Goal: Task Accomplishment & Management: Use online tool/utility

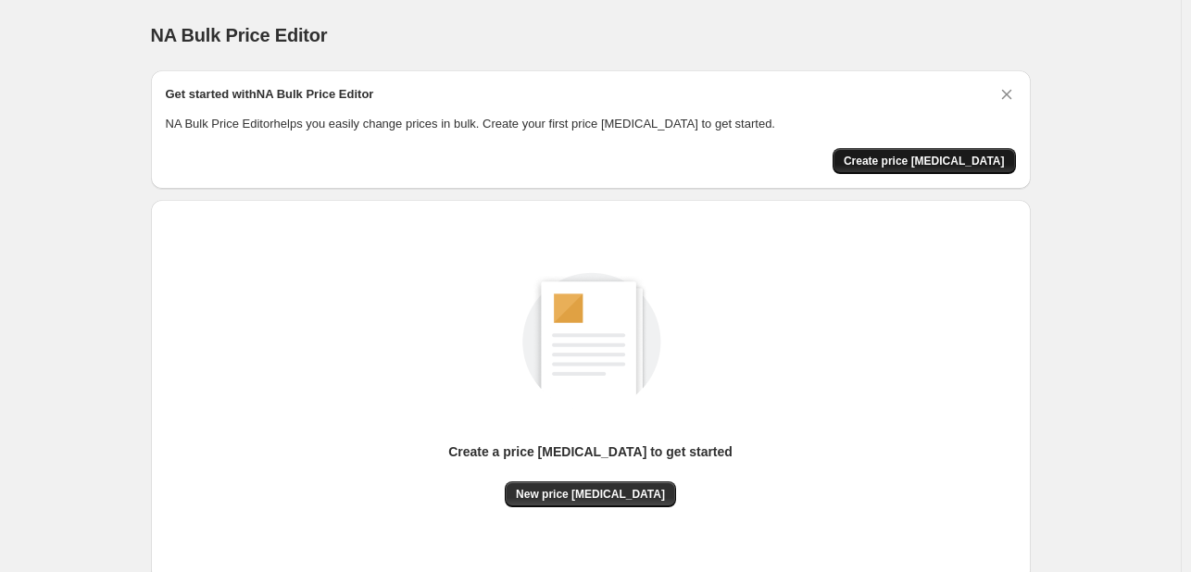
click at [984, 164] on span "Create price [MEDICAL_DATA]" at bounding box center [924, 161] width 161 height 15
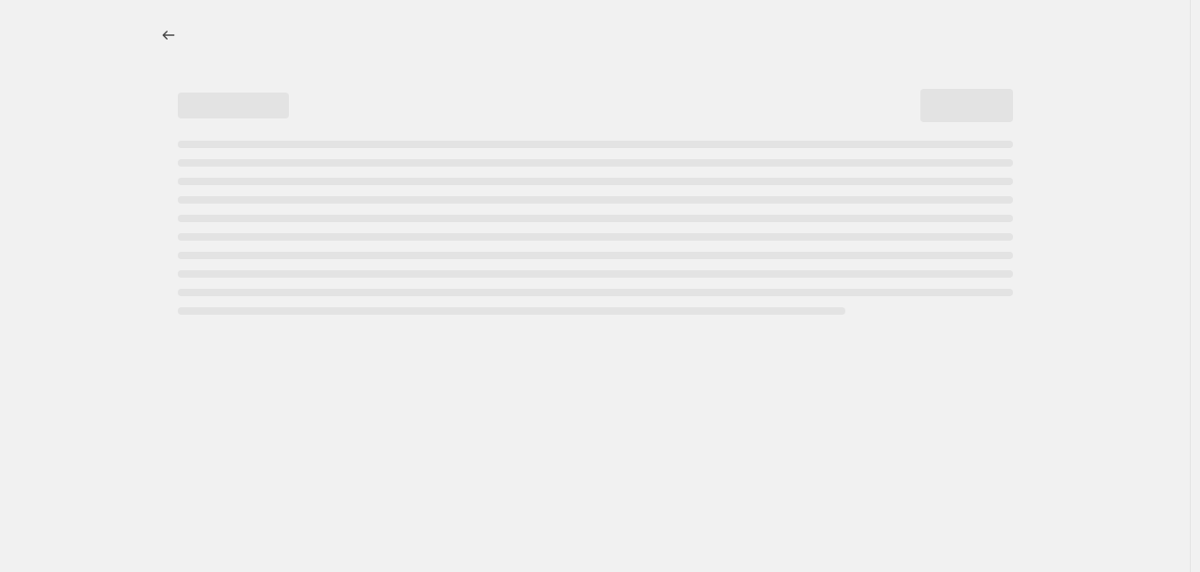
select select "percentage"
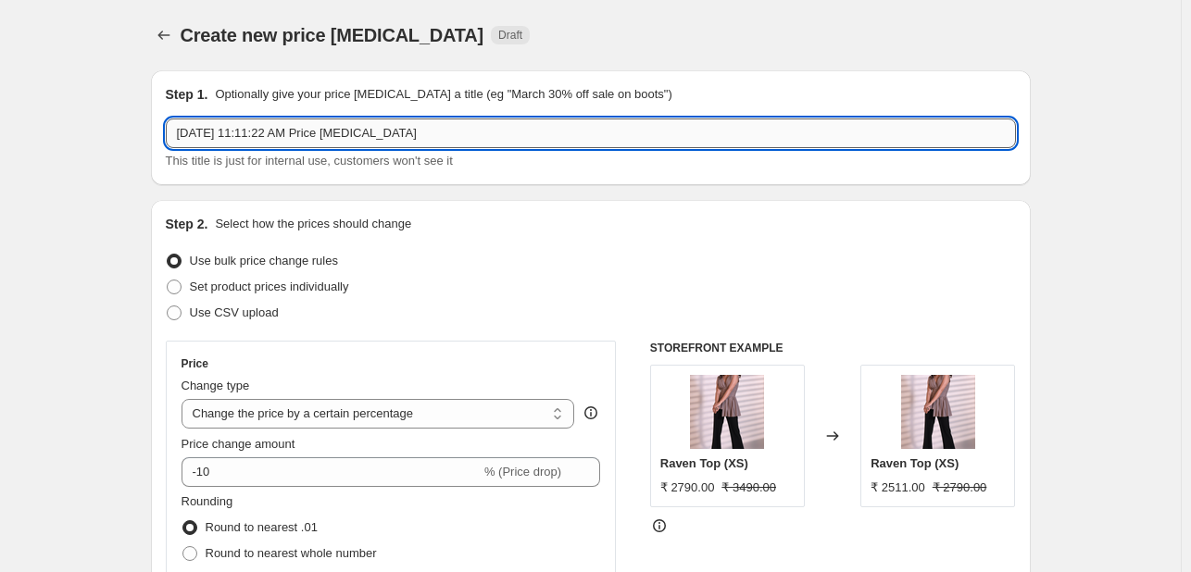
click at [382, 142] on input "[DATE] 11:11:22 AM Price [MEDICAL_DATA]" at bounding box center [591, 134] width 850 height 30
type input "NEW GST RATE"
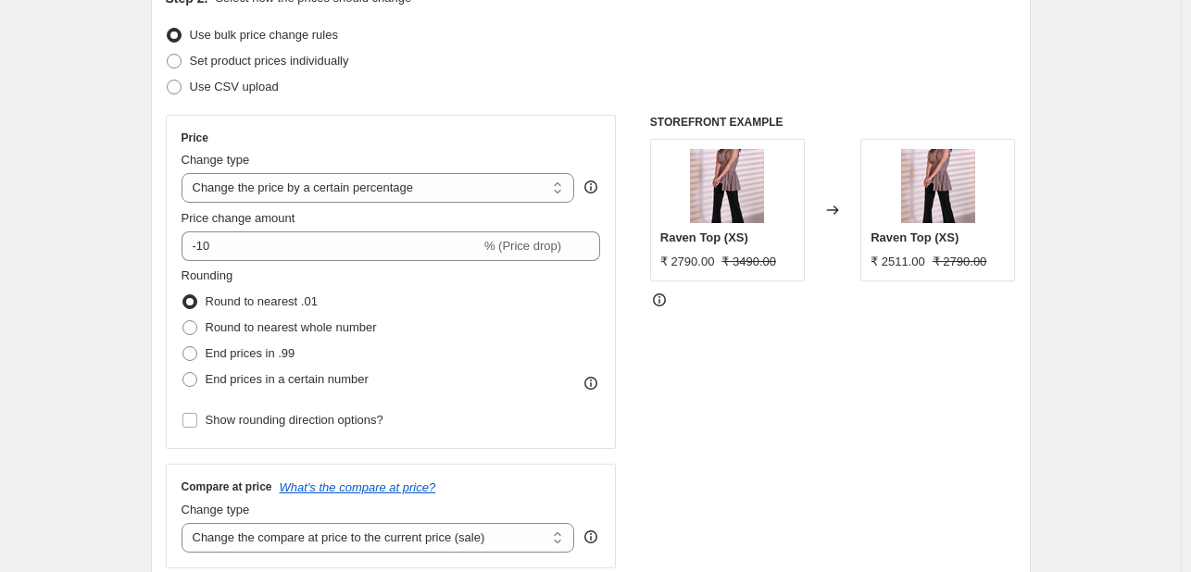
scroll to position [259, 0]
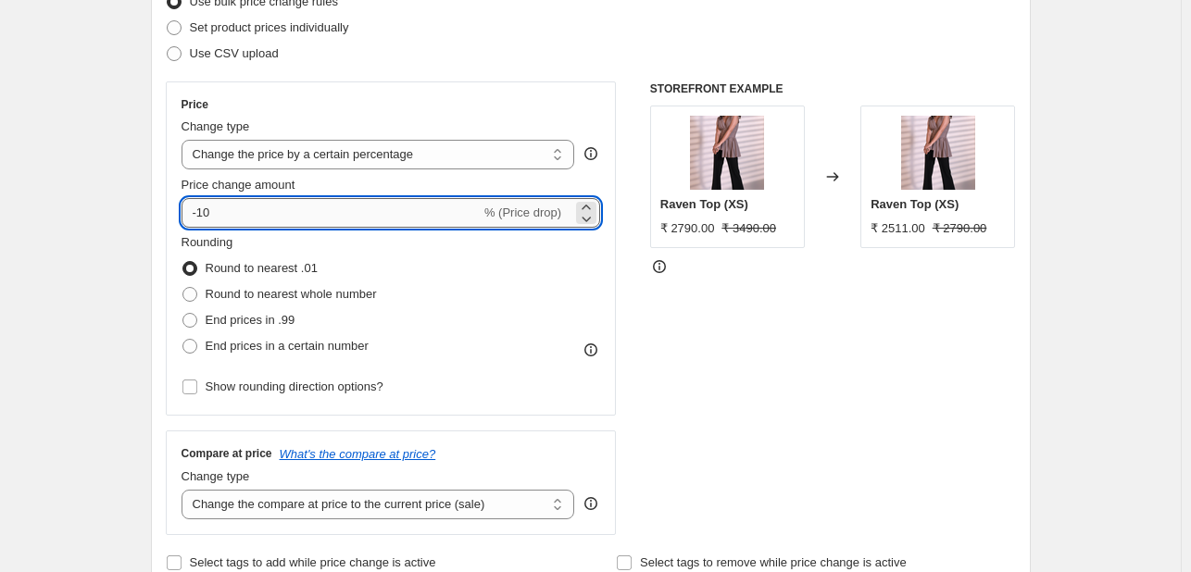
click at [220, 217] on input "-10" at bounding box center [331, 213] width 299 height 30
type input "-1"
type input "6"
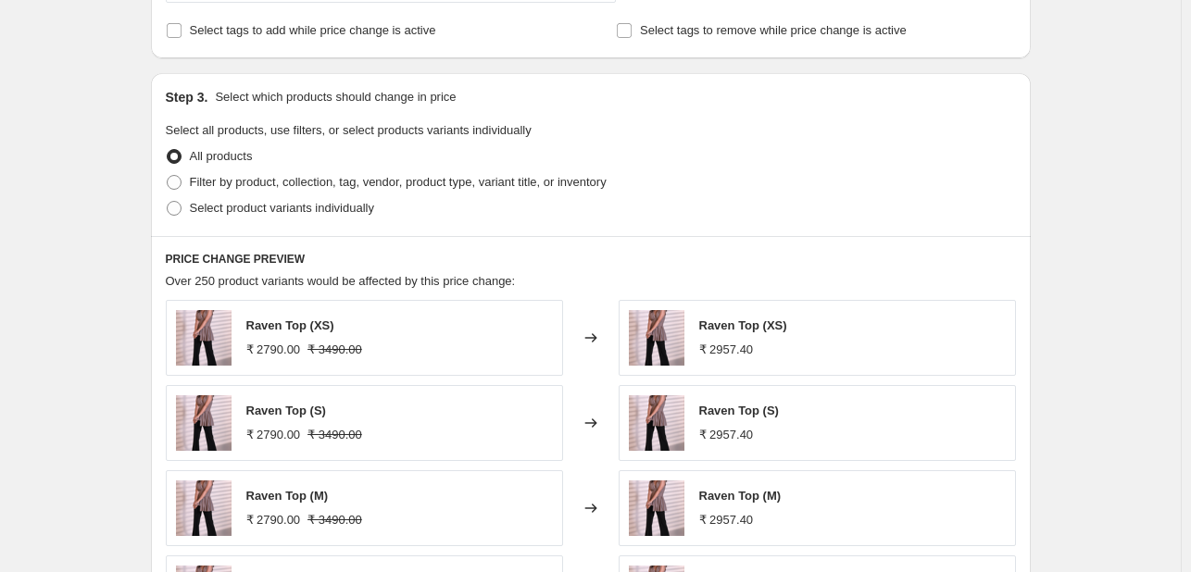
scroll to position [795, 0]
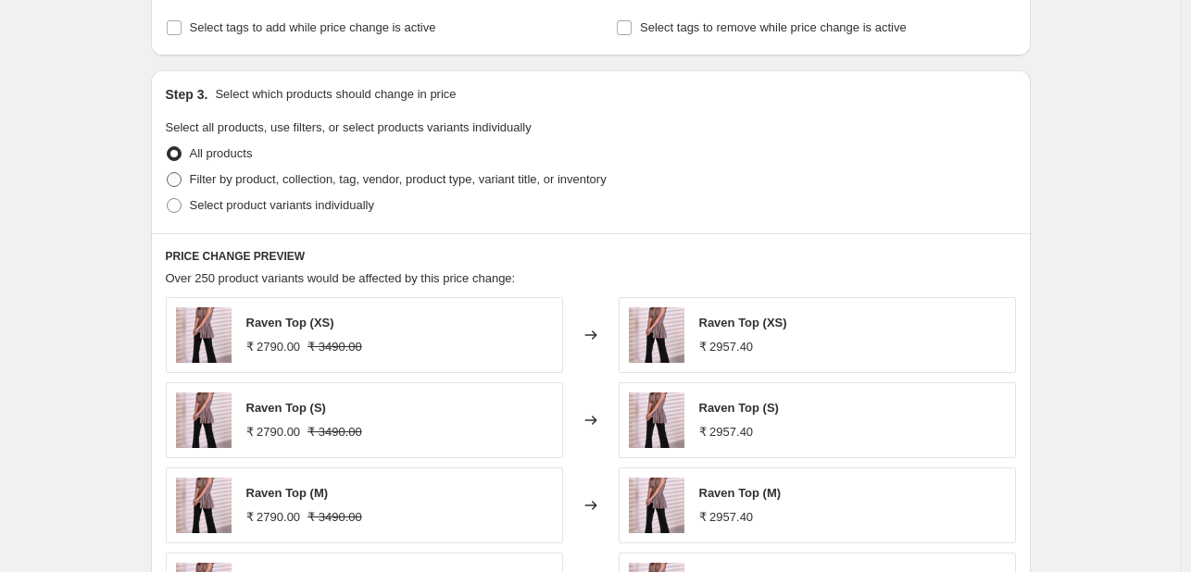
click at [178, 187] on span at bounding box center [174, 179] width 17 height 17
click at [168, 173] on input "Filter by product, collection, tag, vendor, product type, variant title, or inv…" at bounding box center [167, 172] width 1 height 1
radio input "true"
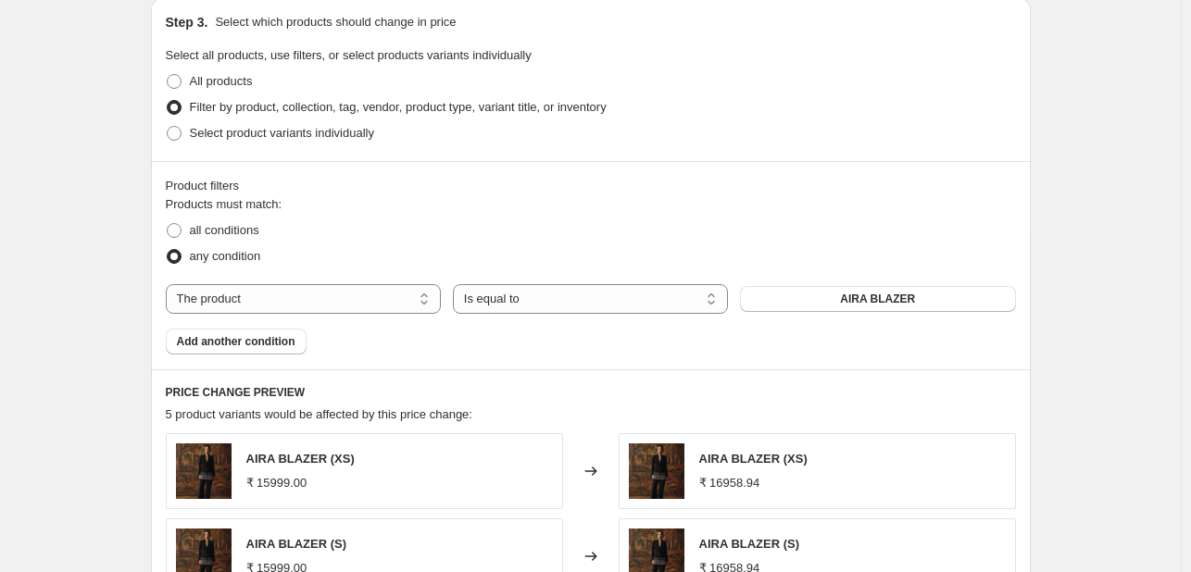
scroll to position [830, 0]
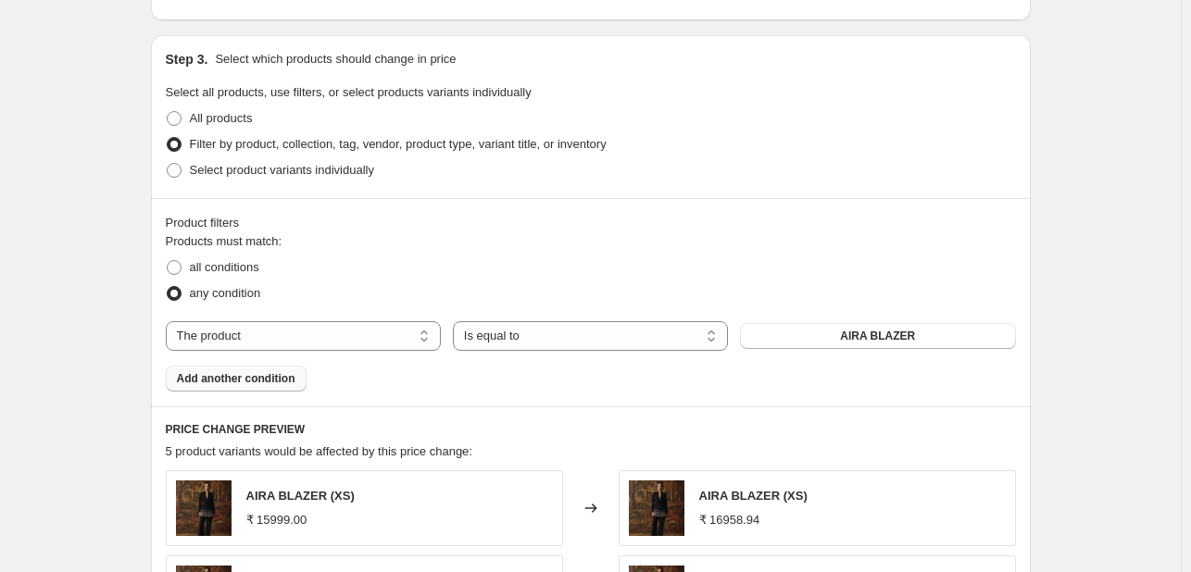
click at [188, 374] on span "Add another condition" at bounding box center [236, 378] width 119 height 15
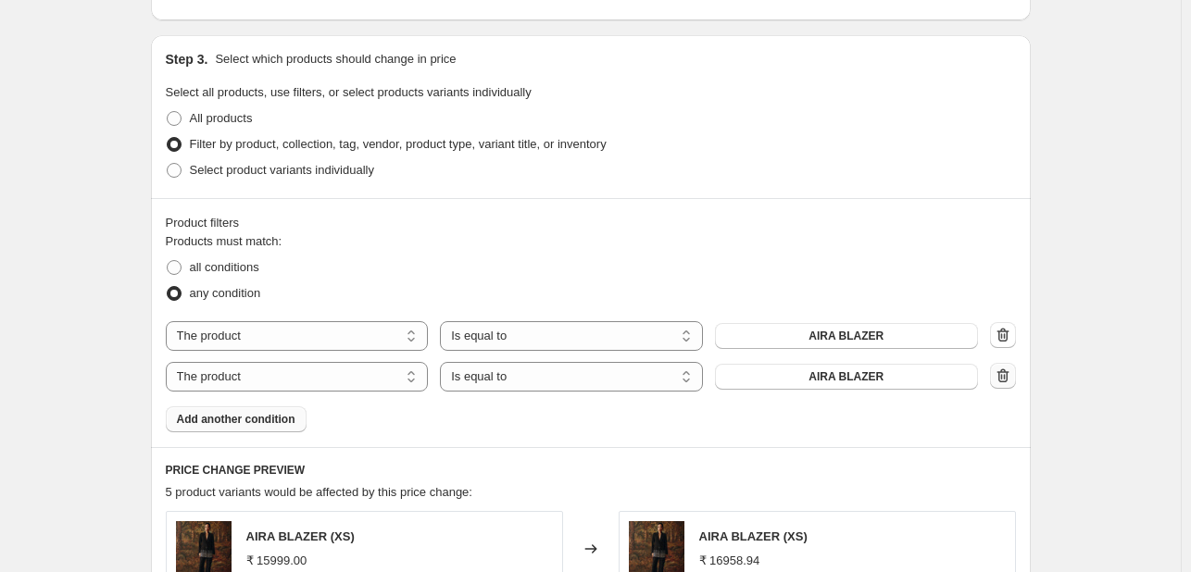
click at [1009, 380] on icon "button" at bounding box center [1003, 376] width 12 height 14
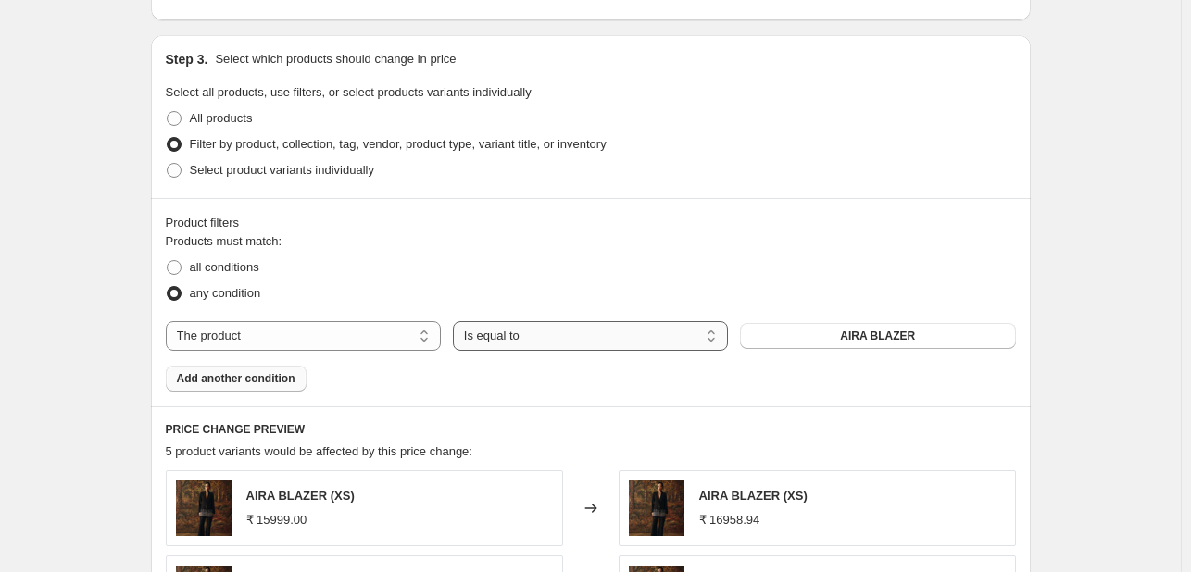
click at [580, 338] on select "Is equal to Is not equal to" at bounding box center [590, 336] width 275 height 30
click at [571, 348] on select "Is equal to Is not equal to" at bounding box center [590, 336] width 275 height 30
click at [402, 348] on select "The product The product's collection The product's tag The product's vendor The…" at bounding box center [303, 336] width 275 height 30
select select "collection"
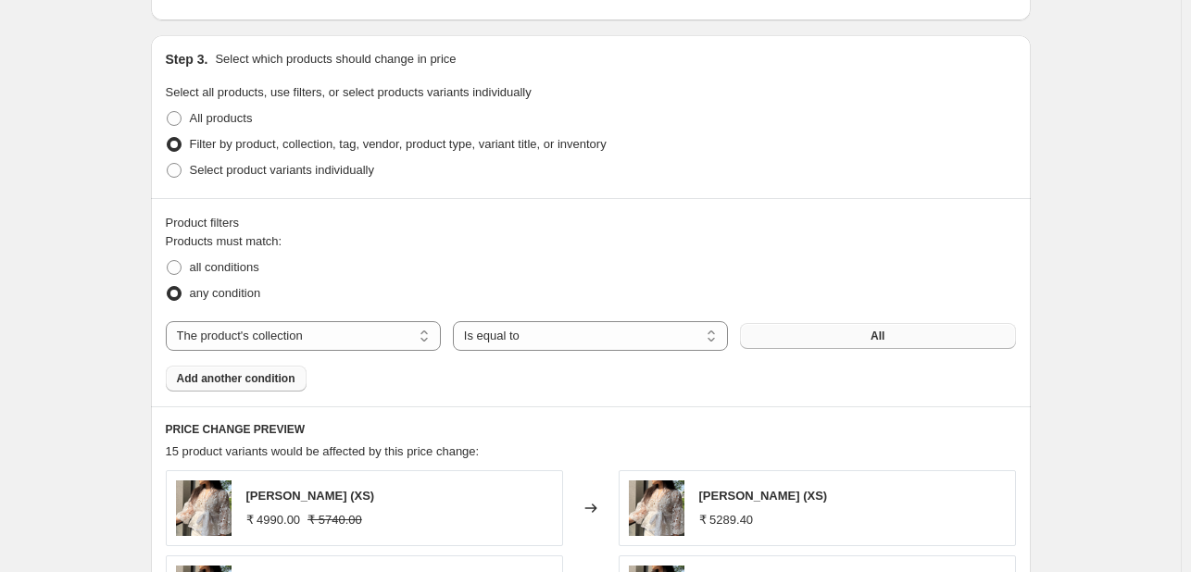
click at [810, 336] on button "All" at bounding box center [877, 336] width 275 height 26
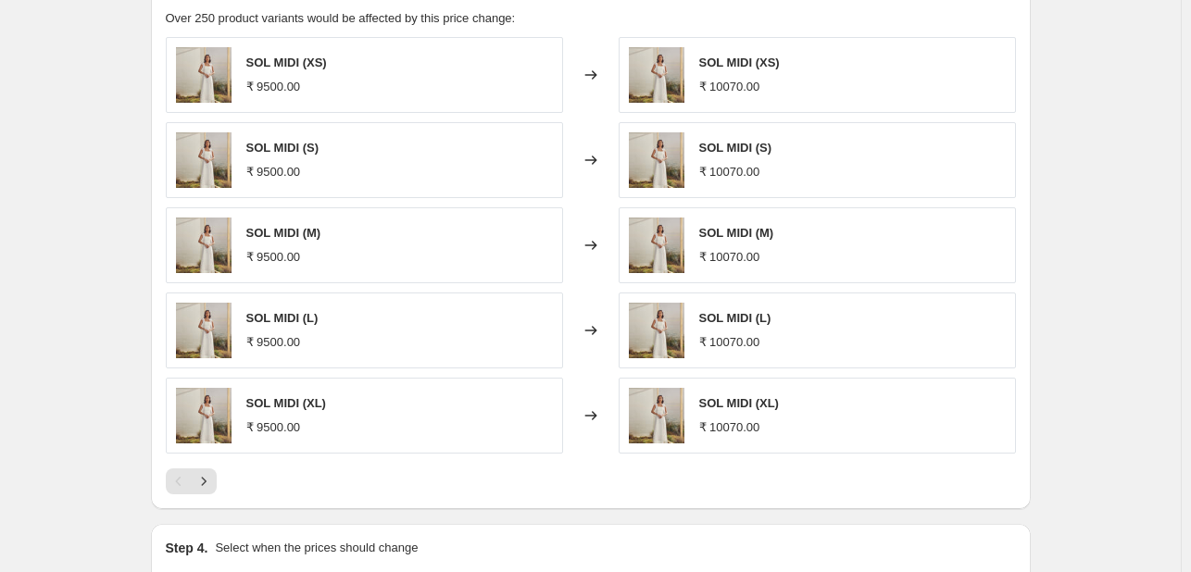
scroll to position [1486, 0]
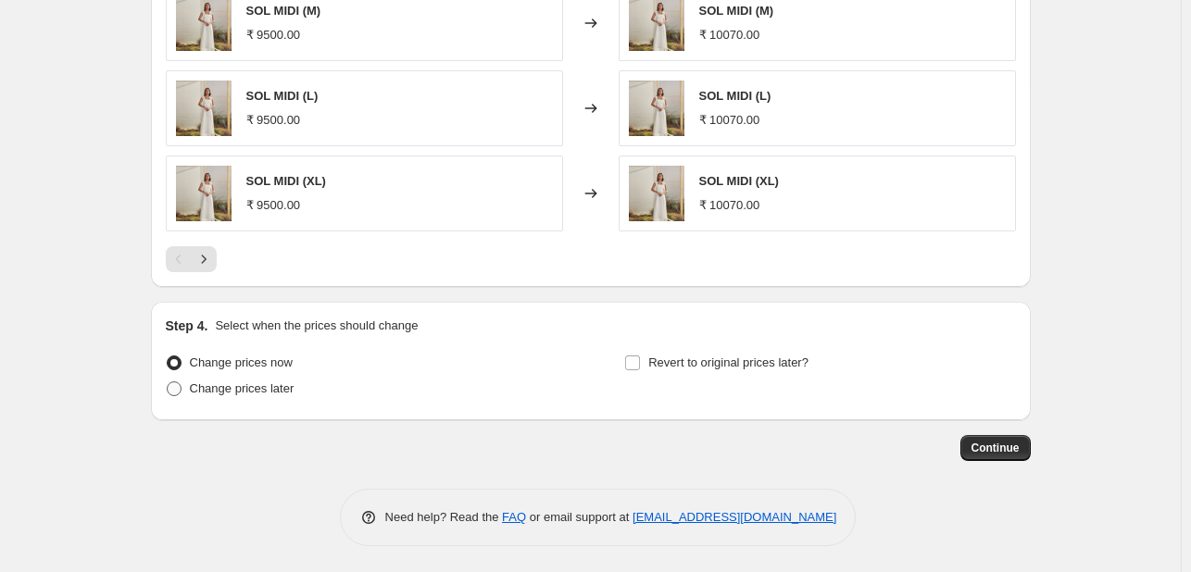
click at [241, 384] on span "Change prices later" at bounding box center [242, 389] width 105 height 14
click at [168, 382] on input "Change prices later" at bounding box center [167, 382] width 1 height 1
radio input "true"
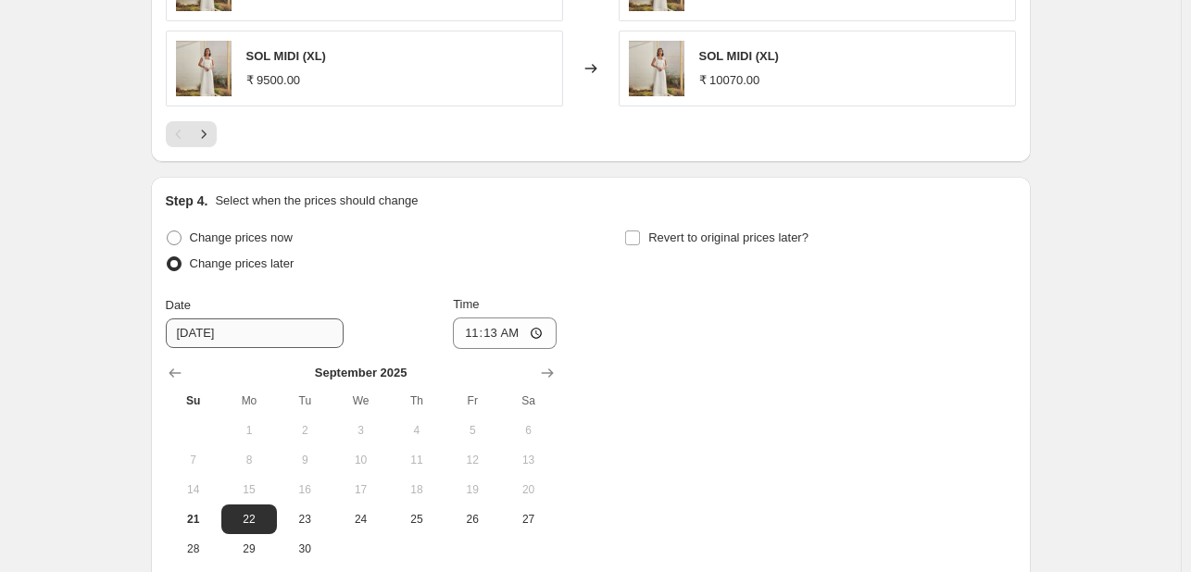
scroll to position [1630, 0]
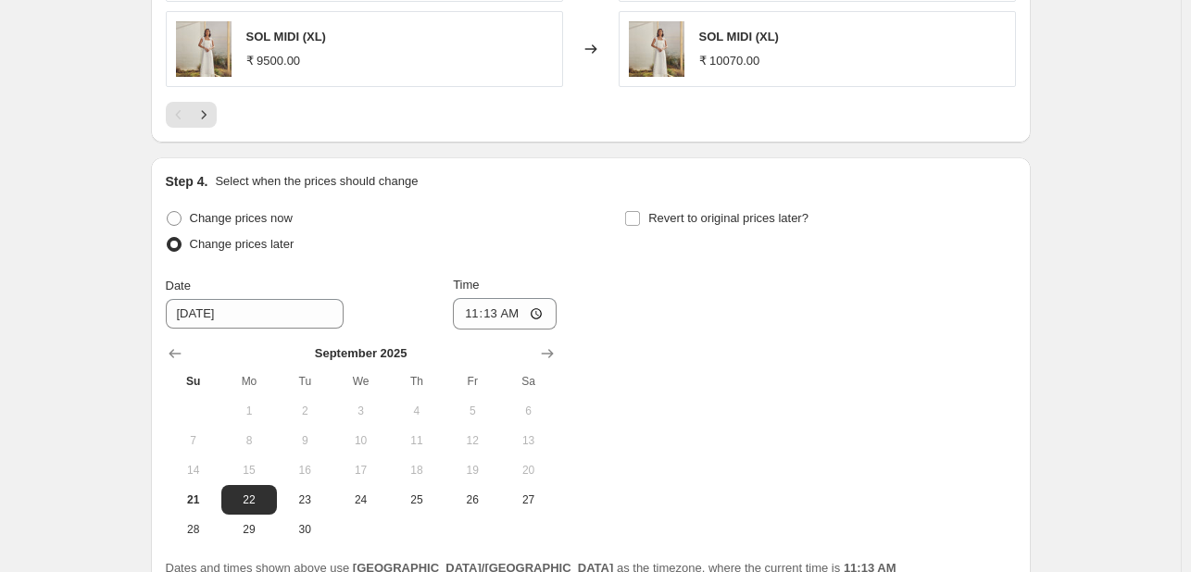
click at [278, 337] on div "[DATE] Su Mo Tu We Th Fr Sa 1 2 3 4 5 6 7 8 9 10 11 12 13 14 15 16 17 18 19 20 …" at bounding box center [354, 437] width 406 height 215
click at [315, 488] on button "23" at bounding box center [305, 500] width 56 height 30
type input "[DATE]"
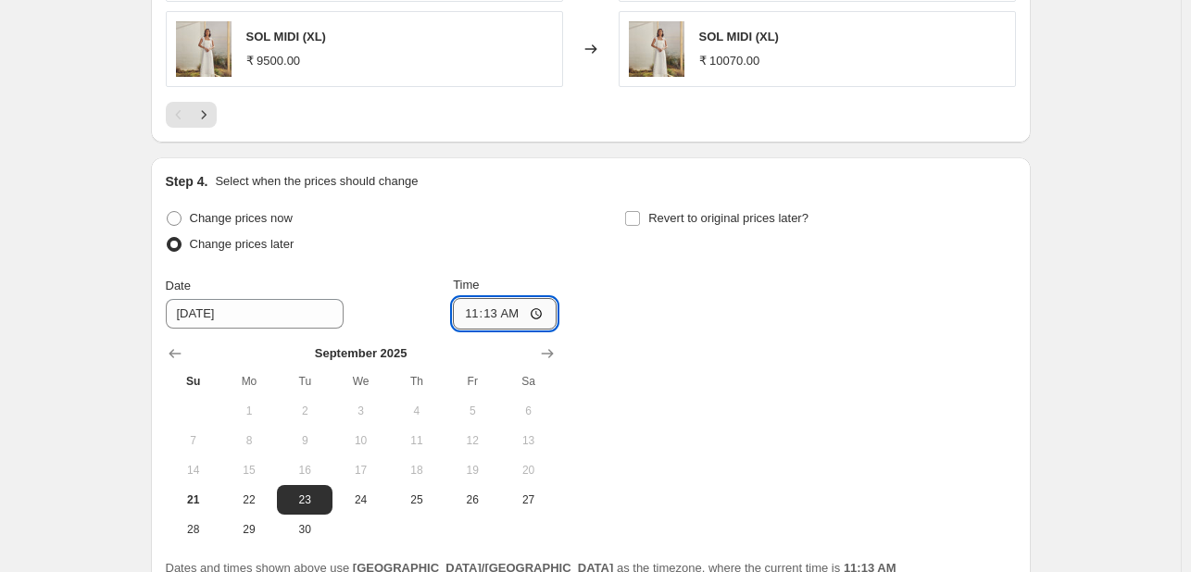
click at [515, 303] on input "11:13" at bounding box center [505, 313] width 104 height 31
click at [508, 306] on input "11:13" at bounding box center [505, 313] width 104 height 31
click at [499, 308] on input "11:13" at bounding box center [505, 313] width 104 height 31
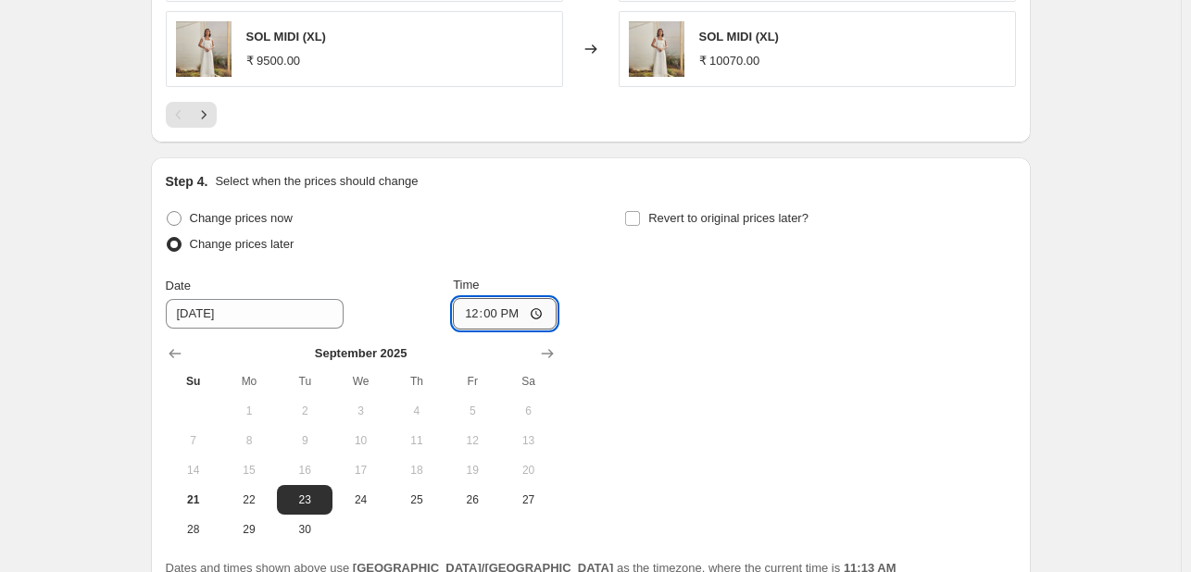
click at [538, 312] on input "12:00" at bounding box center [505, 313] width 104 height 31
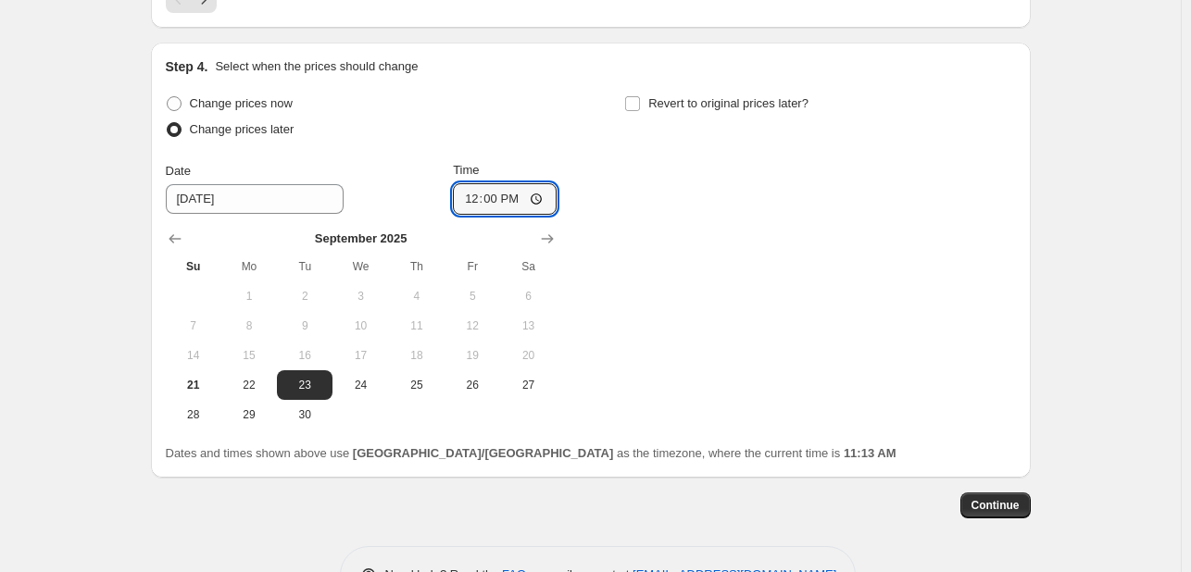
scroll to position [1746, 0]
click at [527, 187] on input "12:00" at bounding box center [505, 197] width 104 height 31
click at [539, 197] on input "12:00" at bounding box center [505, 197] width 104 height 31
click at [690, 131] on div "Revert to original prices later?" at bounding box center [819, 118] width 391 height 56
click at [503, 194] on input "12:00" at bounding box center [505, 197] width 104 height 31
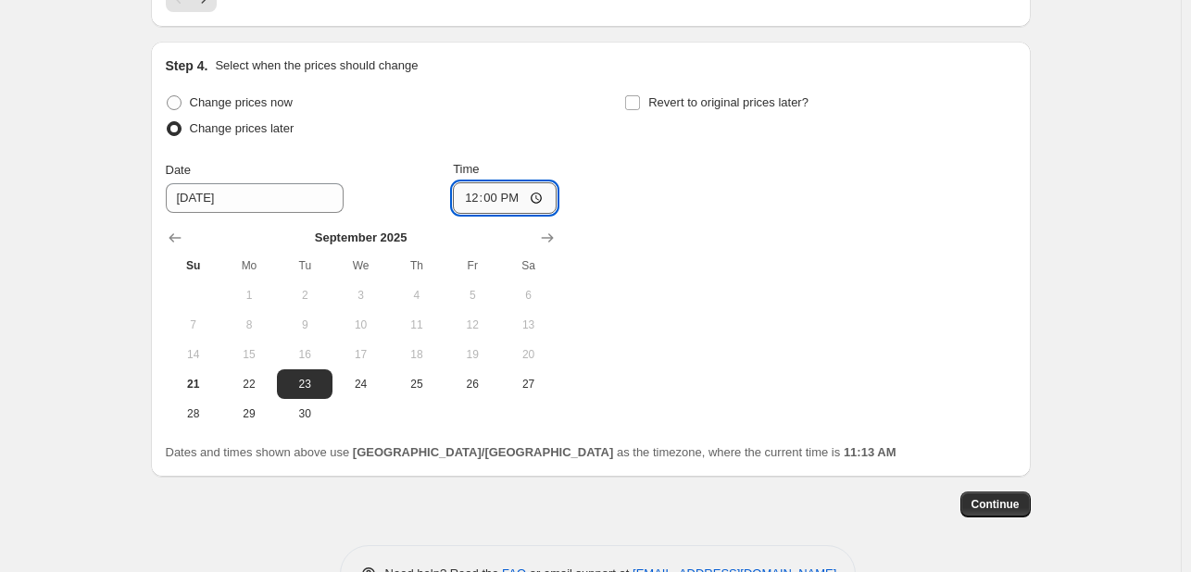
type input "00:00"
click at [604, 186] on div "Change prices now Change prices later Date [DATE] Time 00:00 [DATE] Su Mo Tu We…" at bounding box center [591, 259] width 850 height 339
click at [992, 498] on span "Continue" at bounding box center [996, 504] width 48 height 15
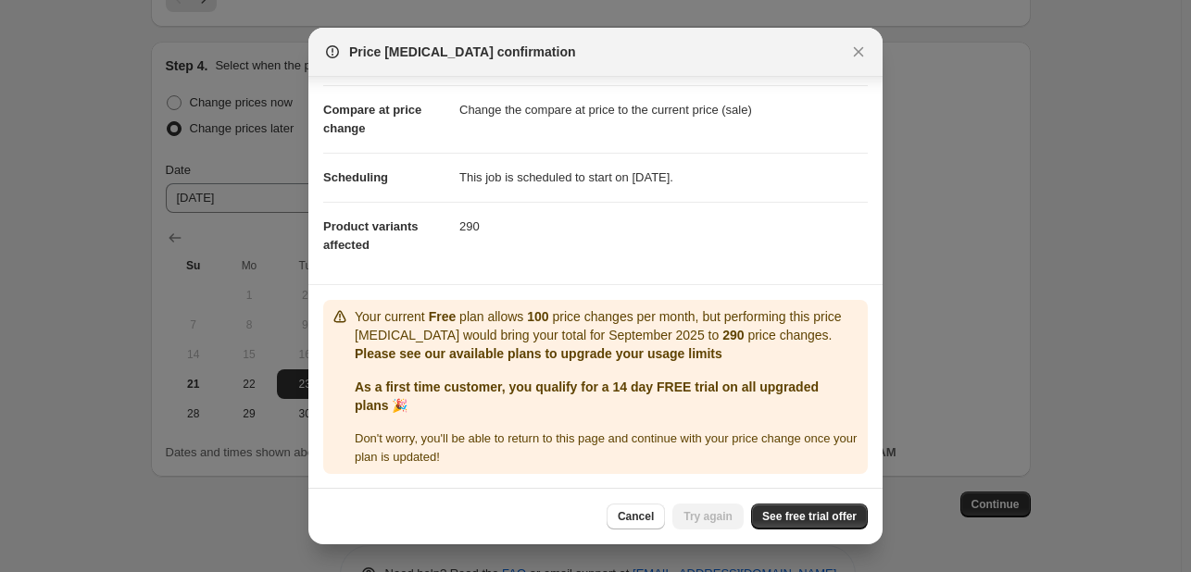
scroll to position [0, 0]
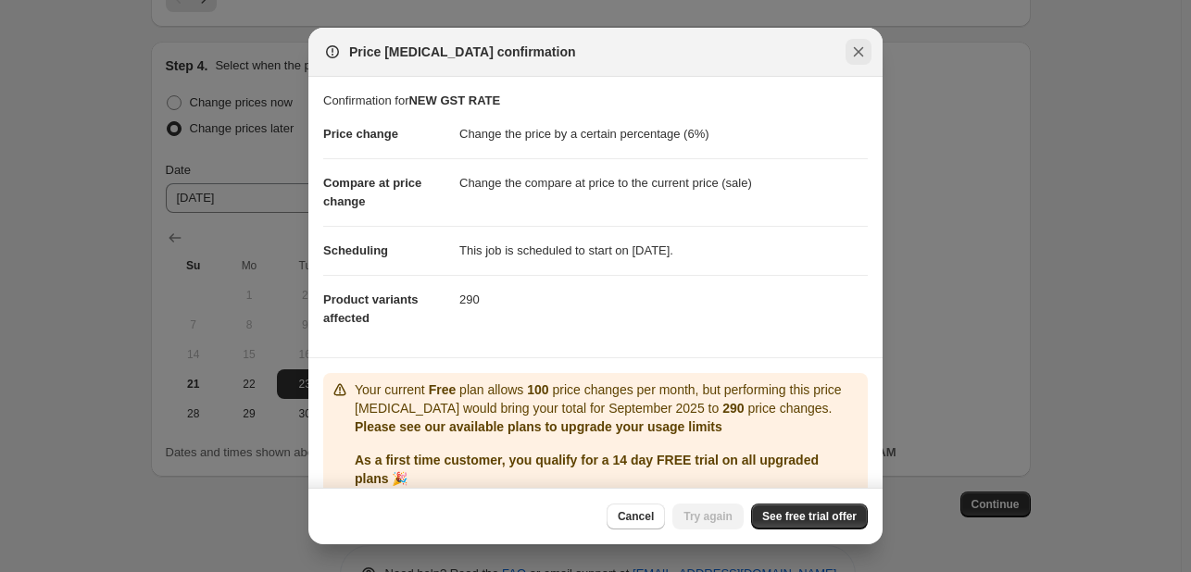
click at [854, 48] on icon "Close" at bounding box center [859, 52] width 10 height 10
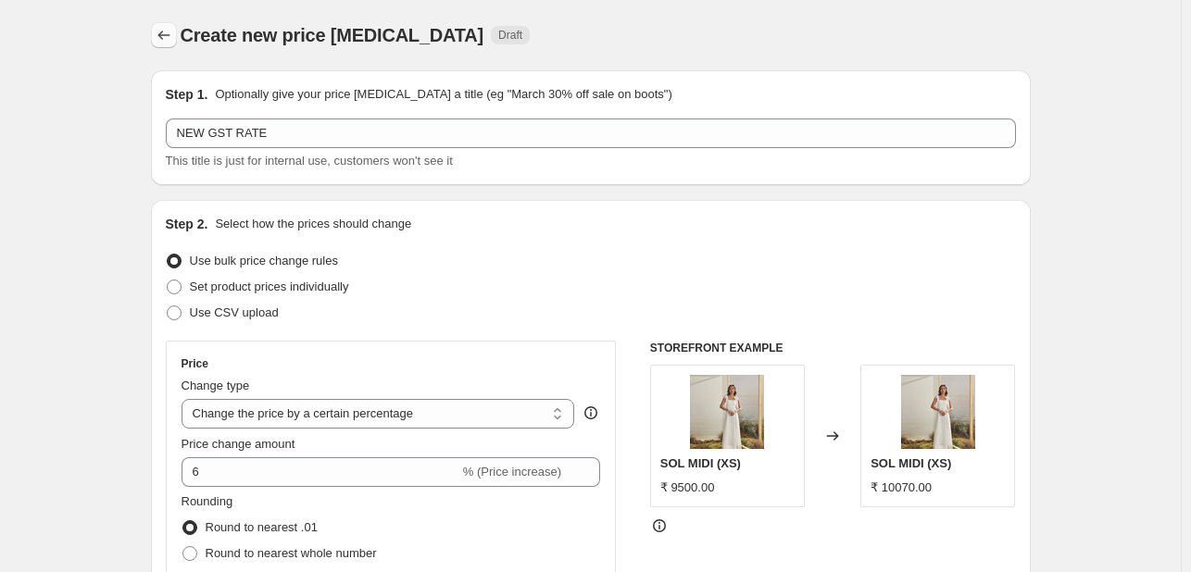
click at [177, 28] on button "Price change jobs" at bounding box center [164, 35] width 26 height 26
